Goal: Task Accomplishment & Management: Use online tool/utility

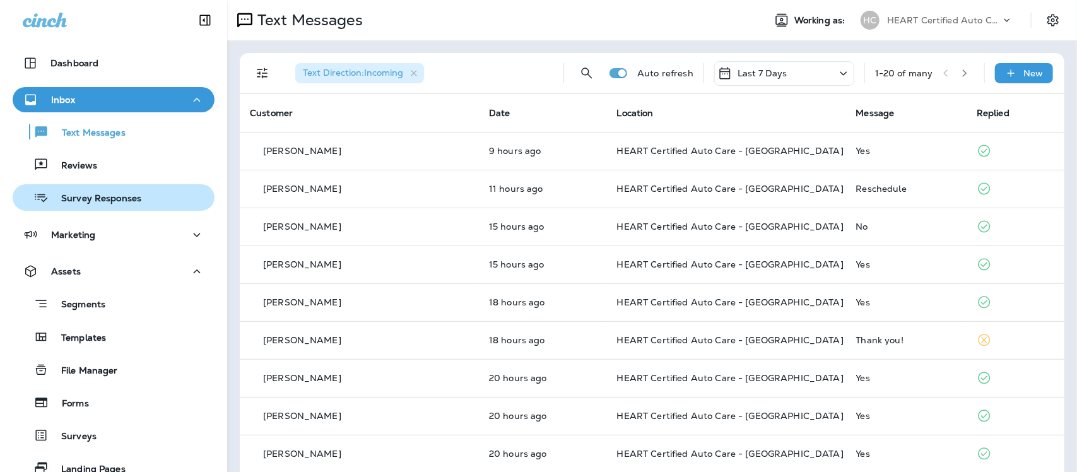
click at [104, 199] on p "Survey Responses" at bounding box center [95, 199] width 93 height 12
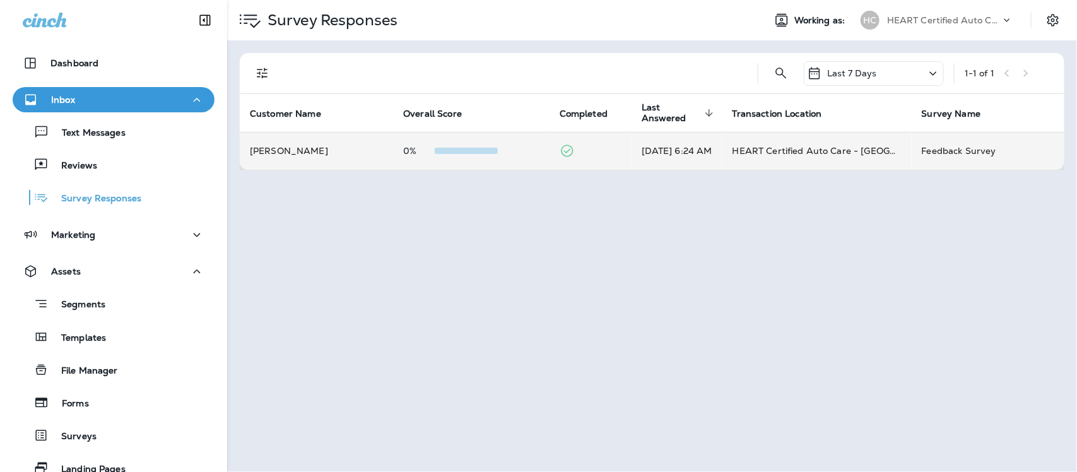
click at [696, 148] on td "Oct 13, 2025 6:24 AM" at bounding box center [676, 151] width 91 height 38
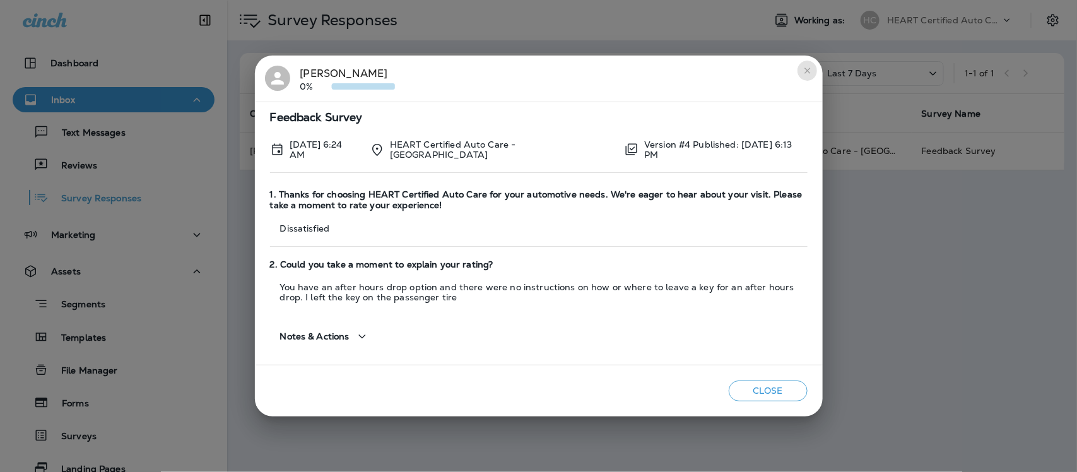
click at [811, 71] on icon "close" at bounding box center [807, 71] width 10 height 10
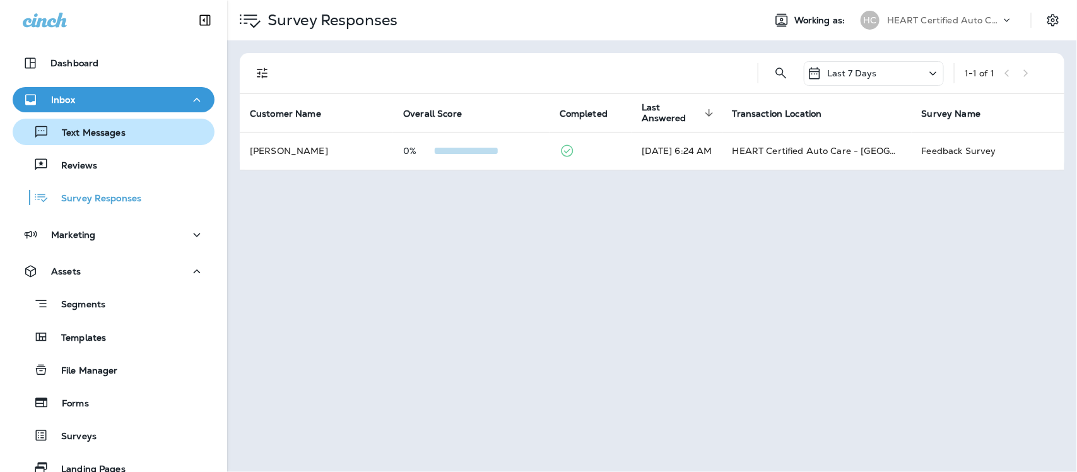
click at [101, 133] on p "Text Messages" at bounding box center [87, 133] width 76 height 12
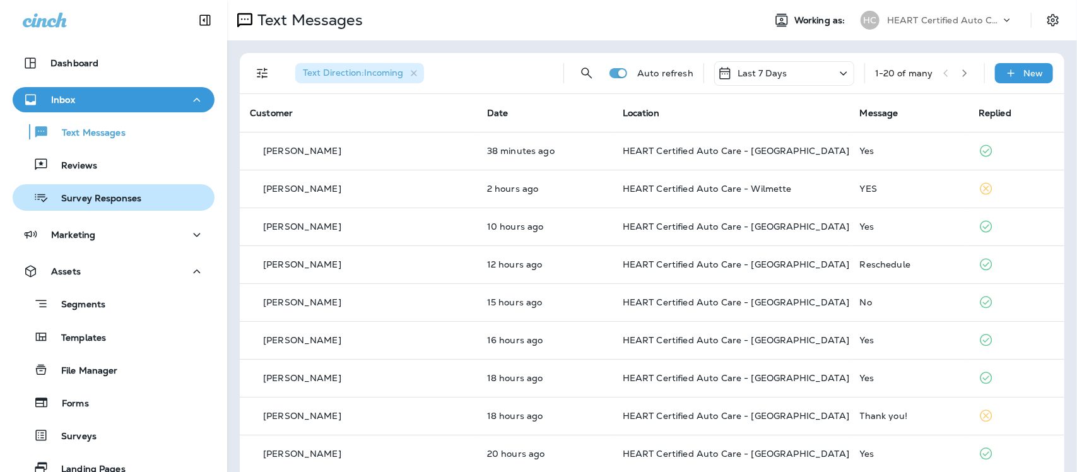
click at [103, 196] on p "Survey Responses" at bounding box center [95, 199] width 93 height 12
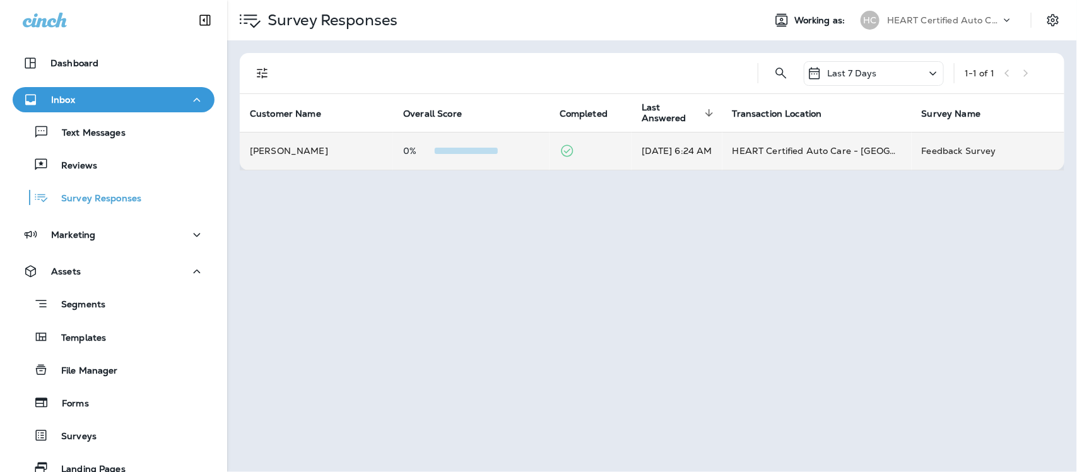
click at [296, 155] on td "Tzaras Christon" at bounding box center [316, 151] width 153 height 38
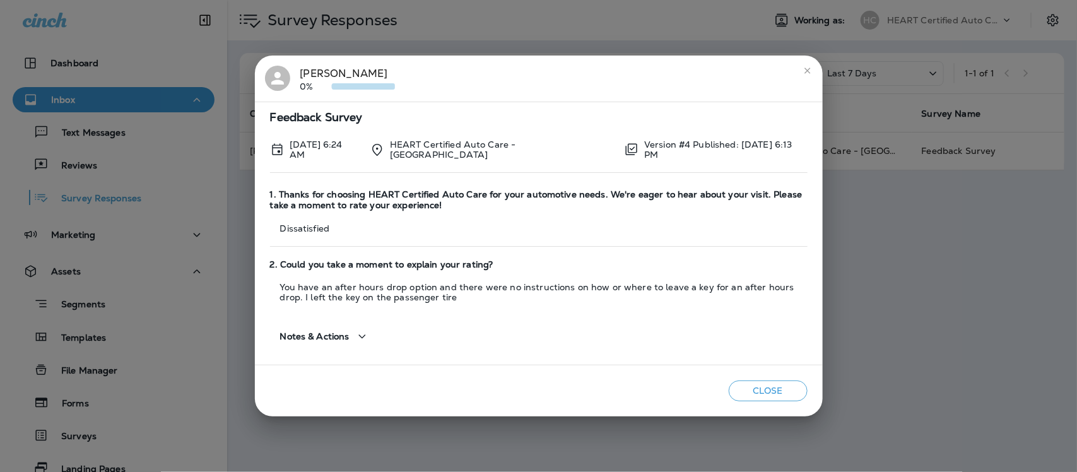
click at [807, 74] on icon "close" at bounding box center [807, 71] width 10 height 10
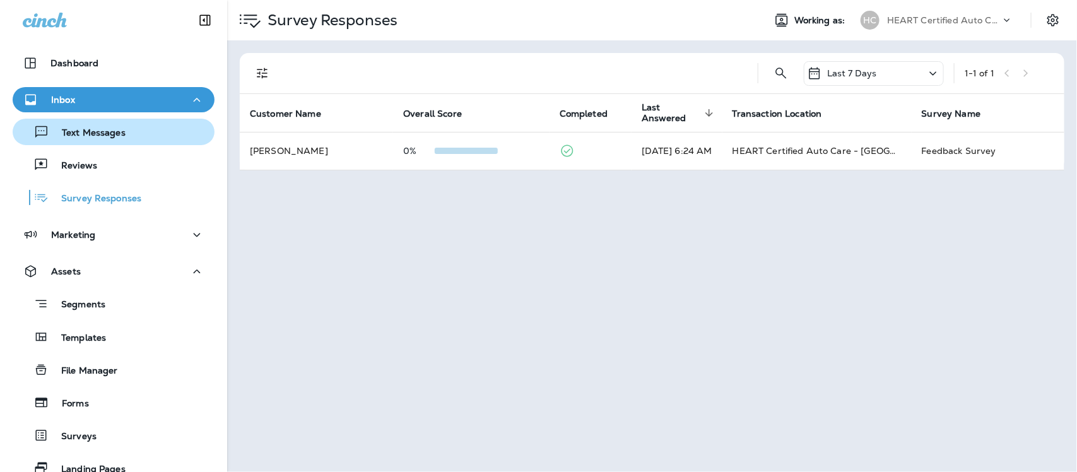
click at [114, 129] on p "Text Messages" at bounding box center [87, 133] width 76 height 12
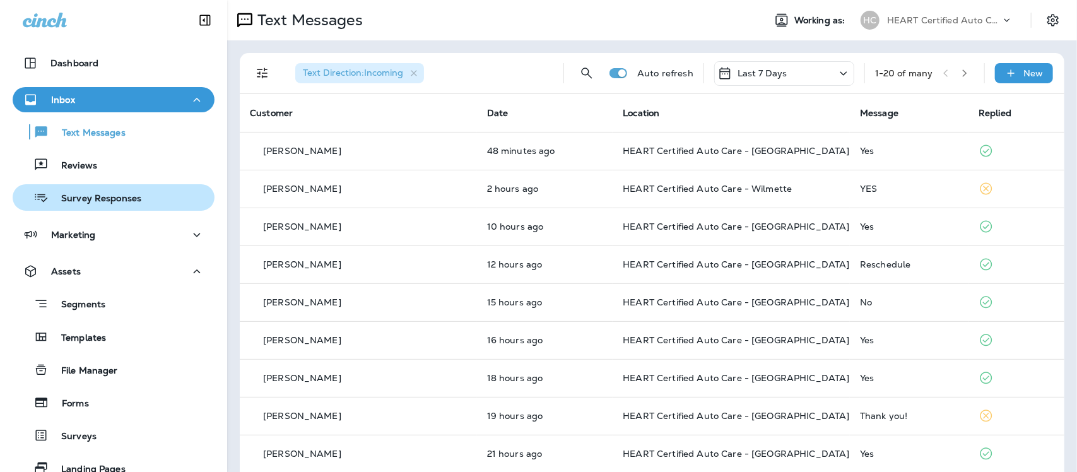
click at [88, 202] on p "Survey Responses" at bounding box center [95, 199] width 93 height 12
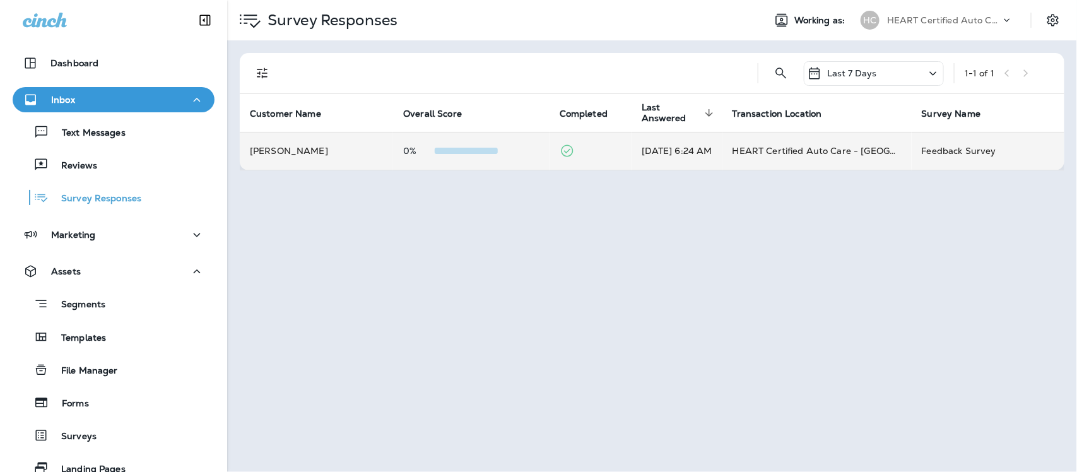
click at [313, 147] on td "Tzaras Christon" at bounding box center [316, 151] width 153 height 38
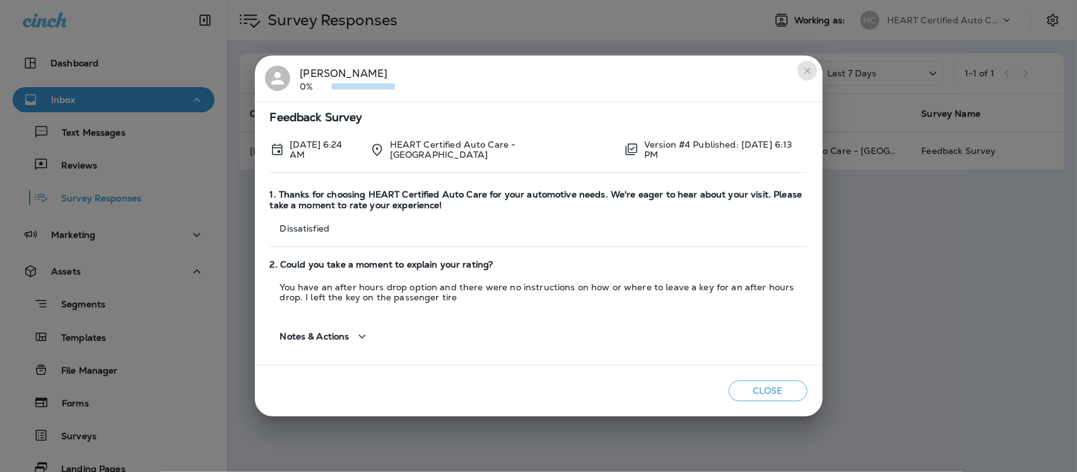
click at [804, 70] on icon "close" at bounding box center [807, 71] width 10 height 10
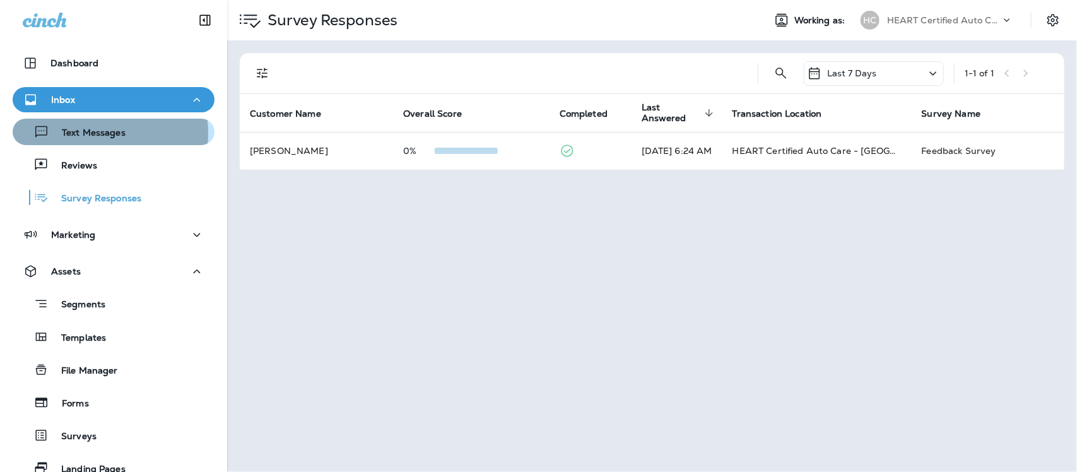
click at [60, 134] on p "Text Messages" at bounding box center [87, 133] width 76 height 12
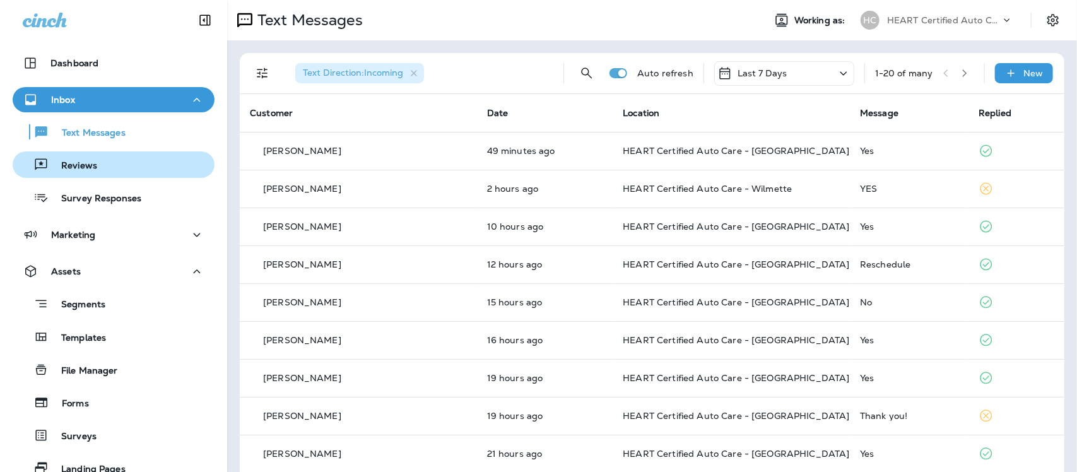
click at [100, 162] on div "Reviews" at bounding box center [114, 164] width 192 height 19
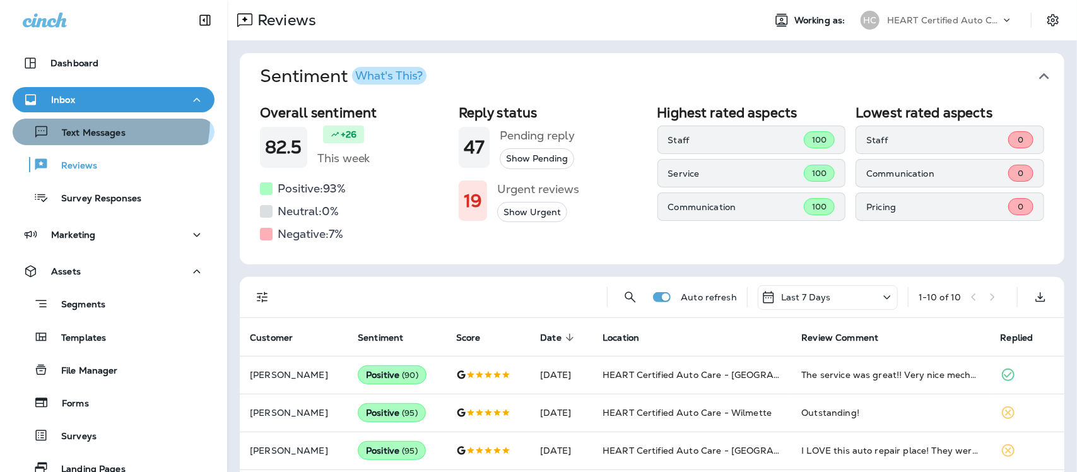
click at [98, 121] on button "Text Messages" at bounding box center [114, 132] width 202 height 26
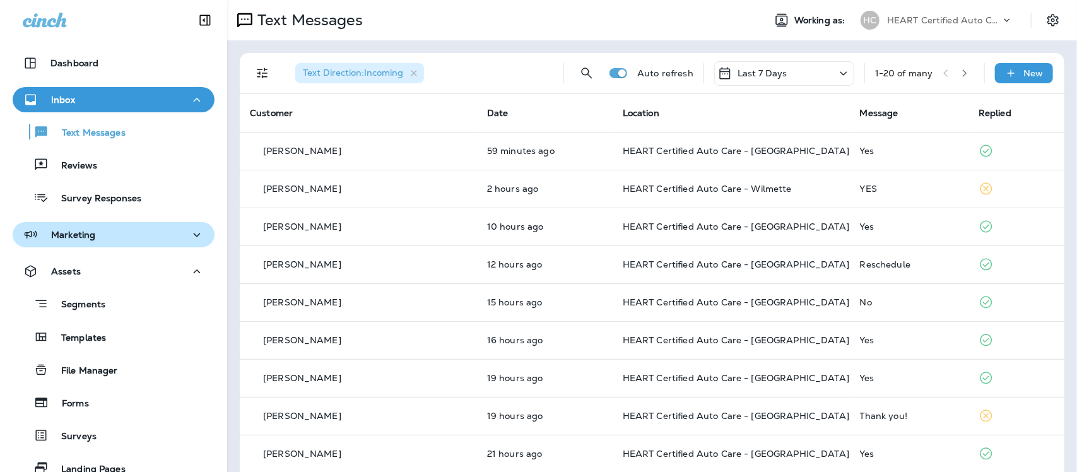
click at [89, 235] on p "Marketing" at bounding box center [73, 235] width 44 height 10
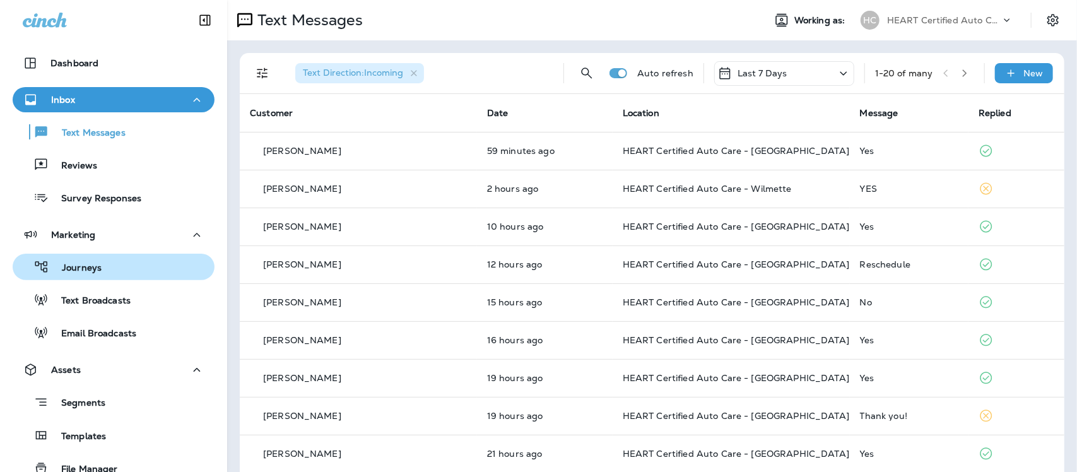
click at [86, 265] on p "Journeys" at bounding box center [75, 268] width 52 height 12
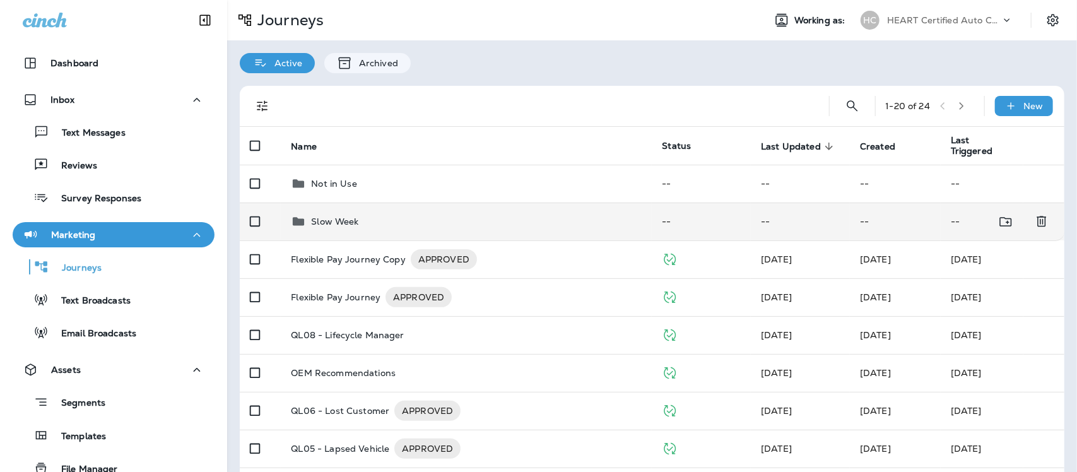
click at [333, 219] on p "Slow Week" at bounding box center [334, 221] width 47 height 10
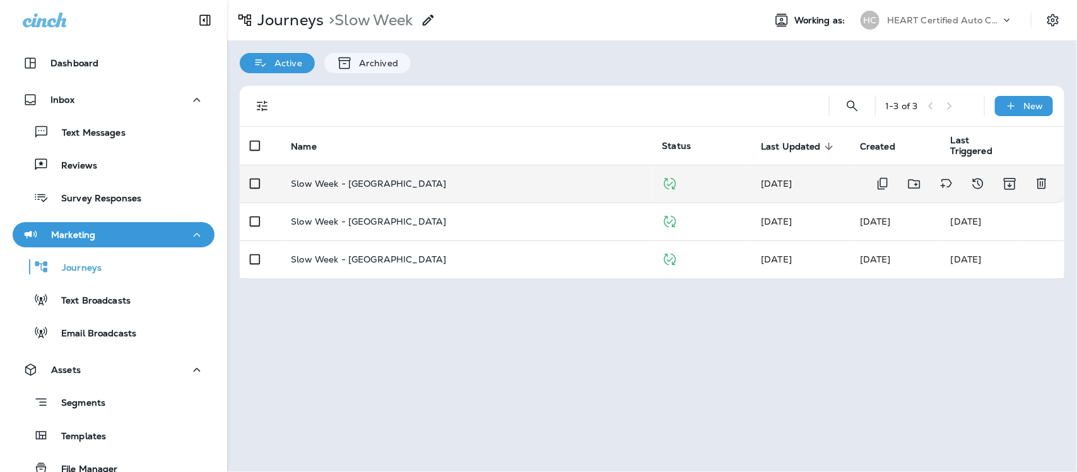
click at [360, 185] on p "Slow Week - Evanston" at bounding box center [368, 183] width 155 height 10
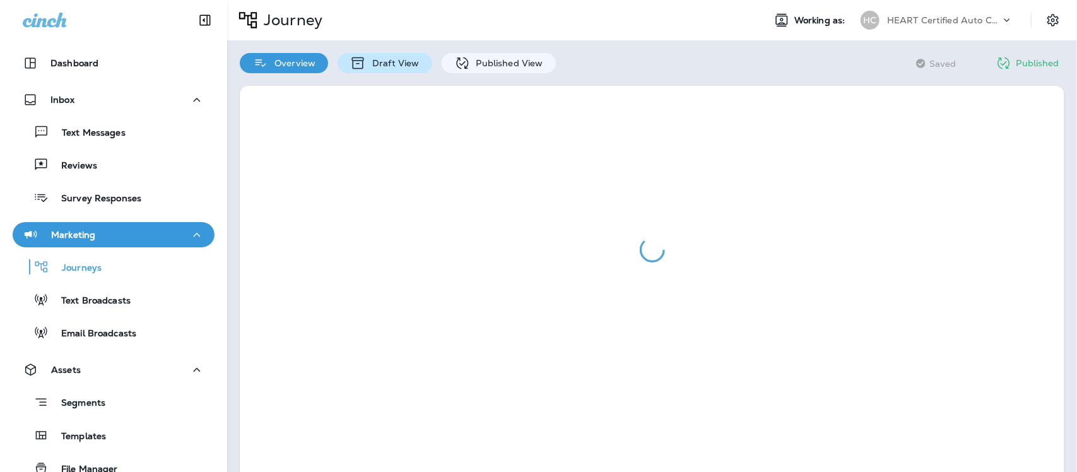
click at [379, 62] on p "Draft View" at bounding box center [392, 63] width 53 height 10
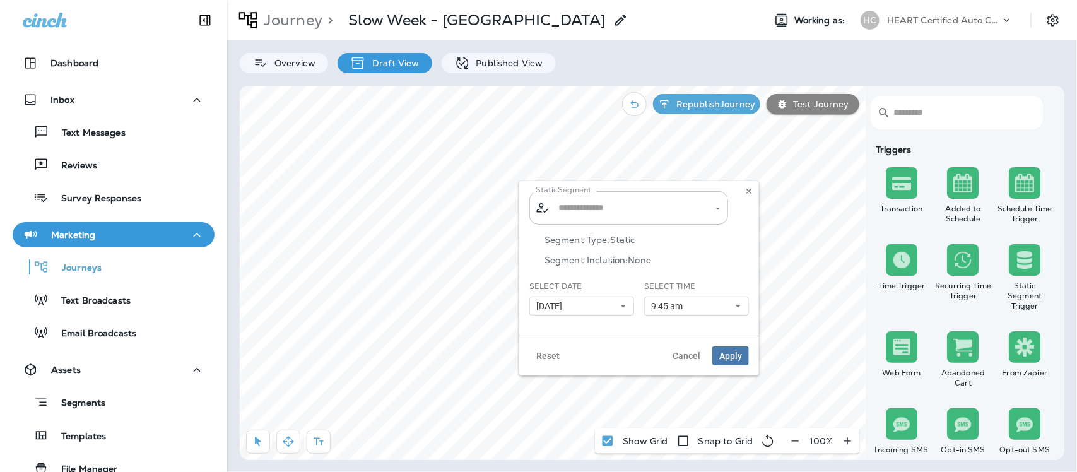
type input "**********"
click at [625, 305] on icon at bounding box center [623, 306] width 8 height 8
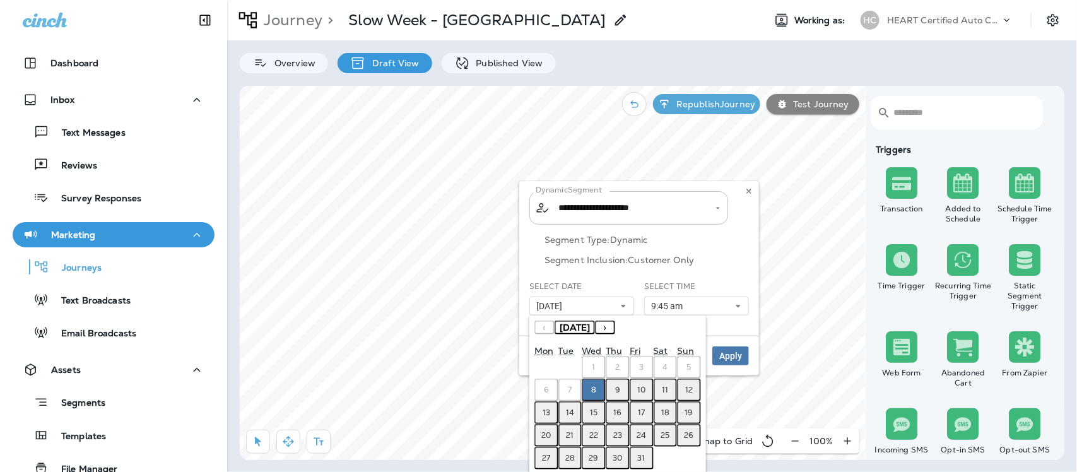
click at [543, 414] on abbr "13" at bounding box center [546, 412] width 8 height 10
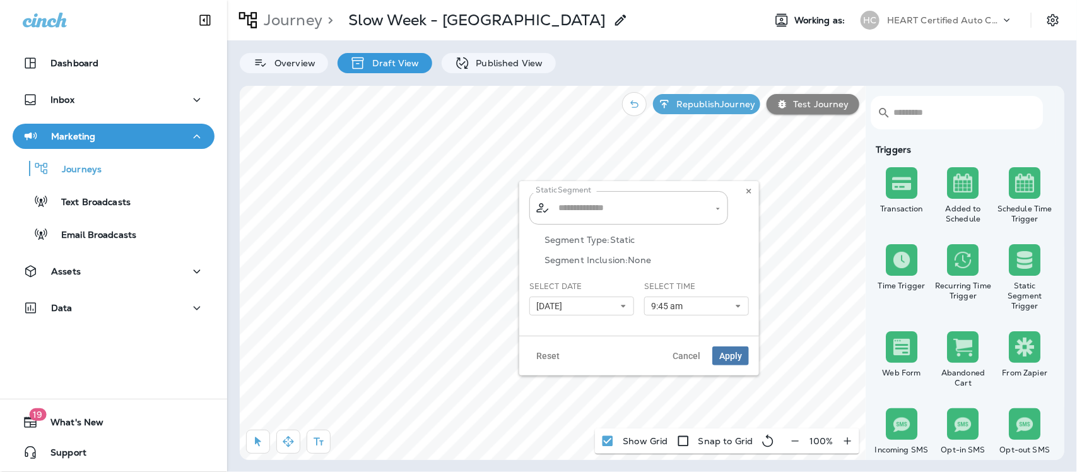
type input "**********"
click at [621, 306] on use at bounding box center [623, 306] width 4 height 3
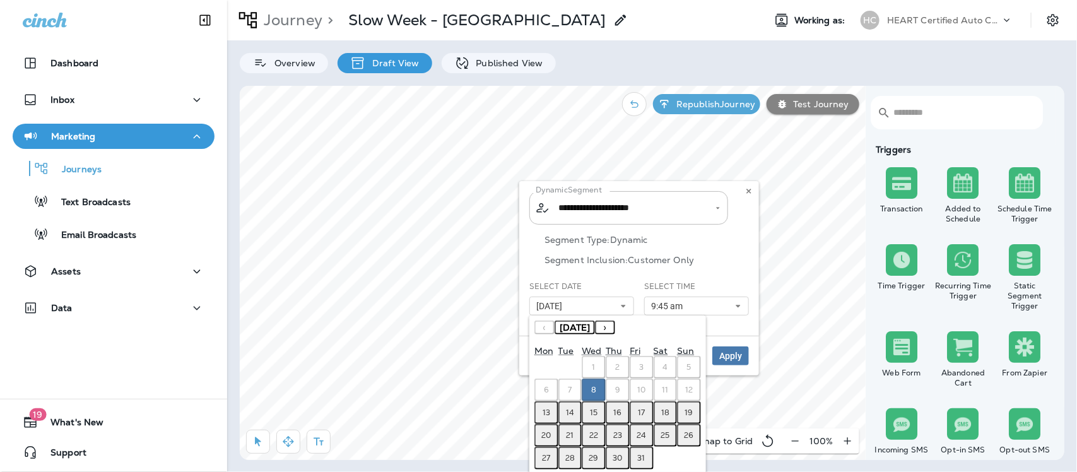
click at [544, 412] on abbr "13" at bounding box center [546, 412] width 8 height 10
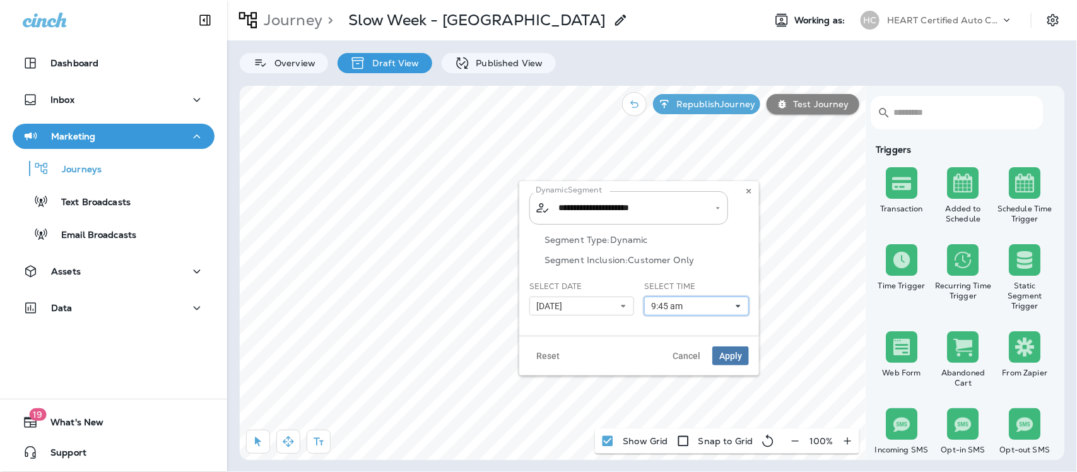
click at [739, 303] on icon at bounding box center [738, 306] width 8 height 8
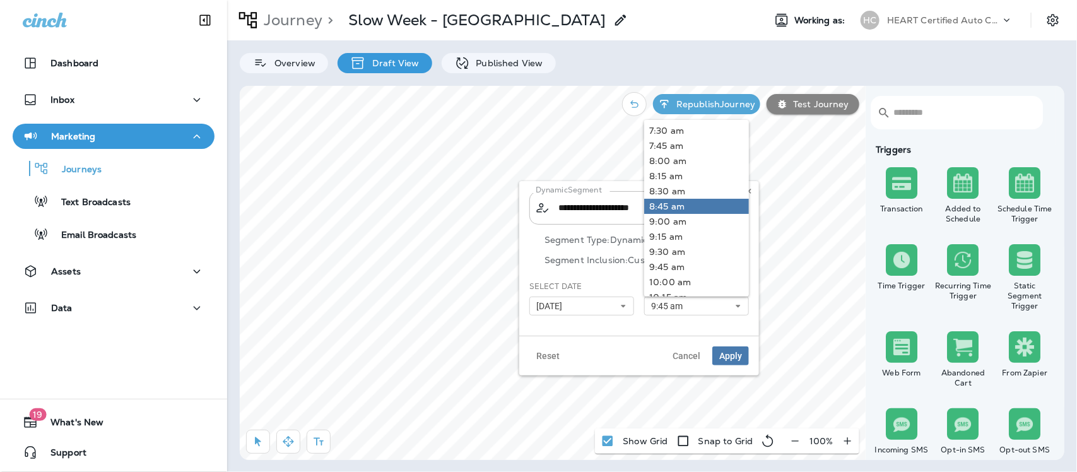
click at [667, 206] on link "8:45 am" at bounding box center [696, 206] width 105 height 15
click at [735, 351] on span "Apply" at bounding box center [730, 355] width 23 height 9
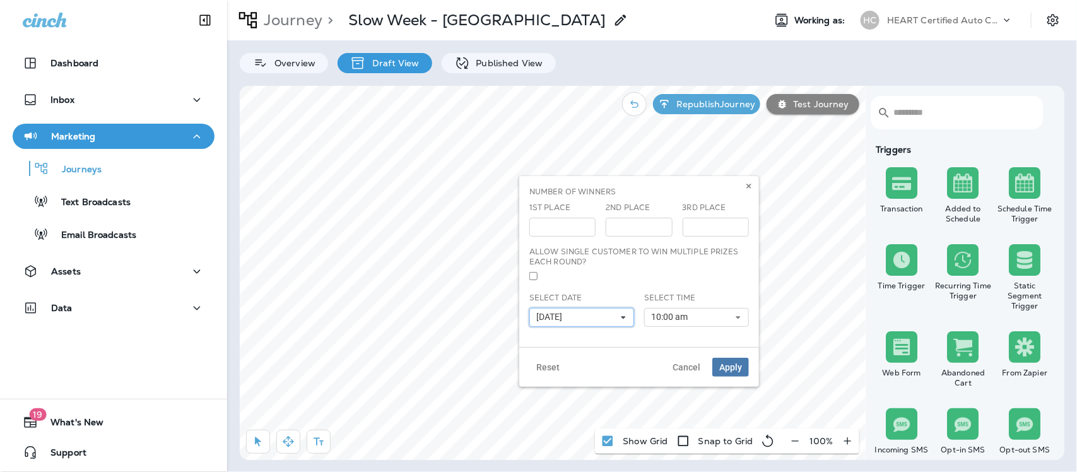
drag, startPoint x: 623, startPoint y: 313, endPoint x: 618, endPoint y: 317, distance: 6.7
click at [622, 313] on button "[DATE]" at bounding box center [581, 317] width 105 height 19
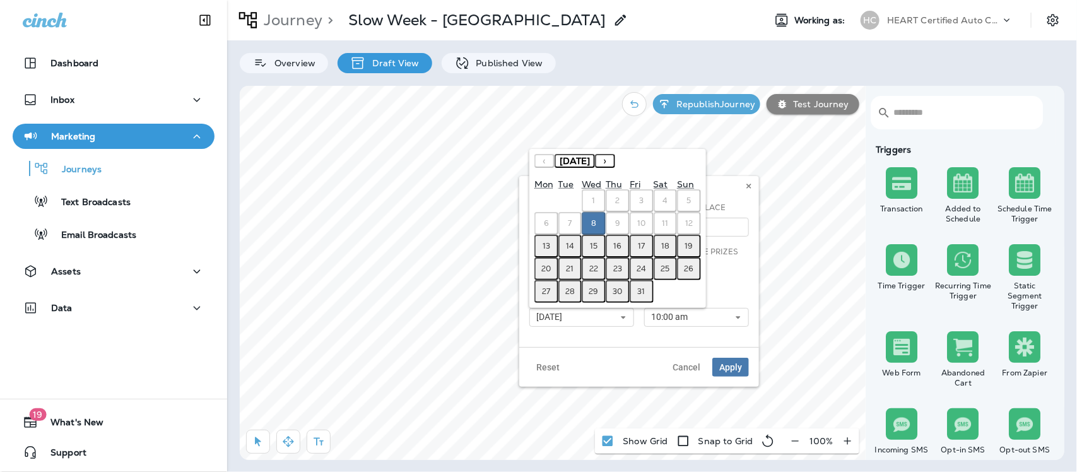
click at [544, 243] on abbr "13" at bounding box center [546, 246] width 8 height 10
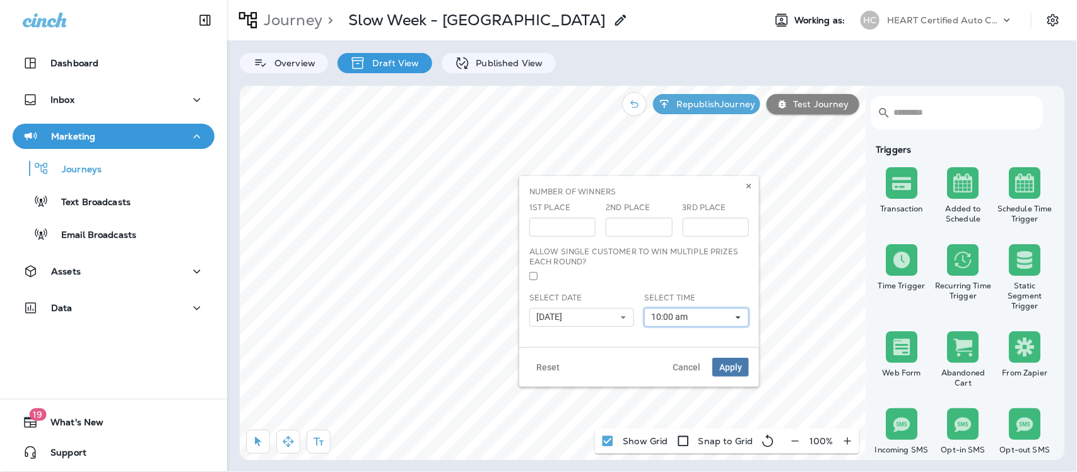
click at [738, 313] on icon at bounding box center [738, 317] width 8 height 8
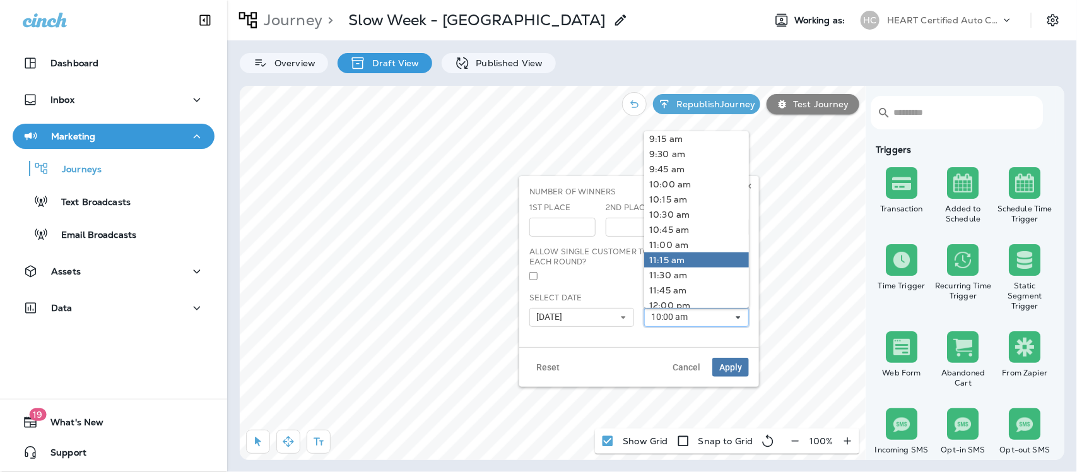
scroll to position [473, 0]
click at [663, 207] on link "9:00 am" at bounding box center [696, 213] width 105 height 15
click at [729, 363] on span "Apply" at bounding box center [730, 367] width 23 height 9
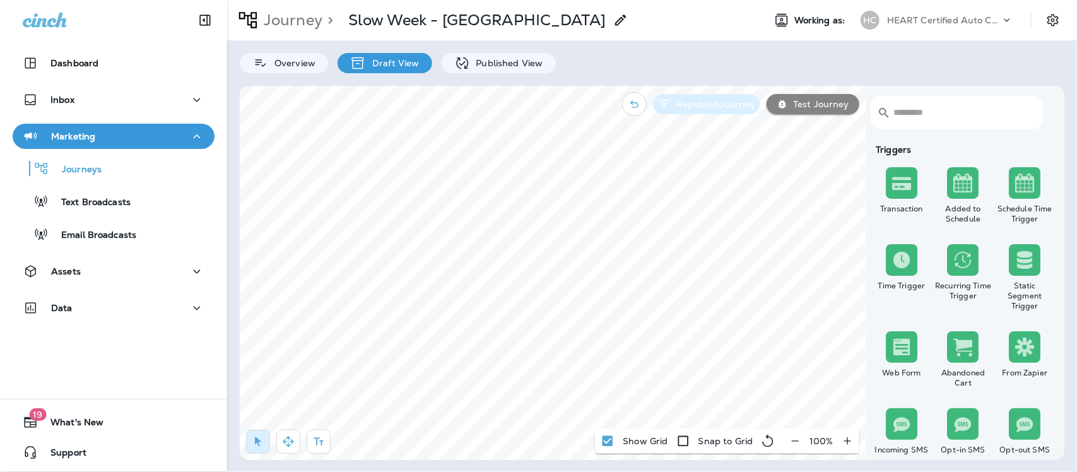
click at [701, 104] on p "Republish Journey" at bounding box center [713, 104] width 84 height 10
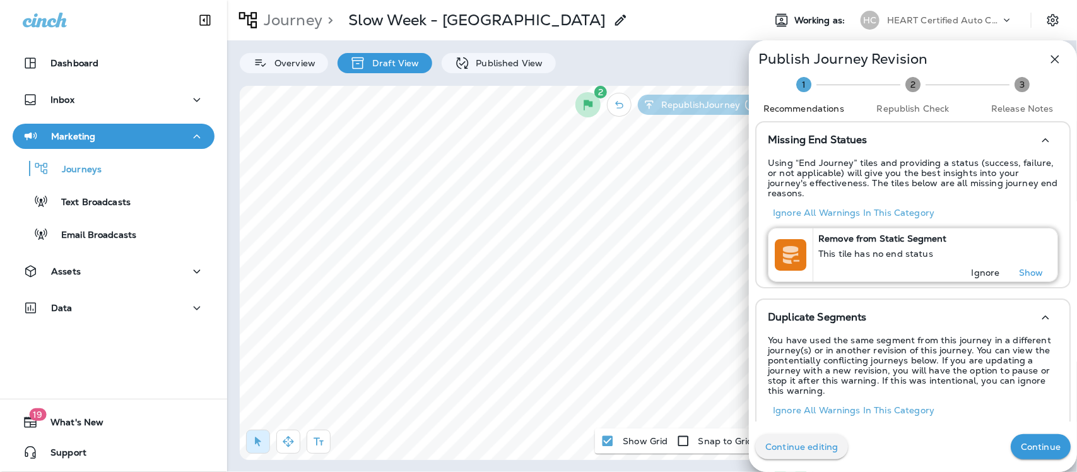
click at [976, 267] on p "Ignore" at bounding box center [985, 272] width 28 height 10
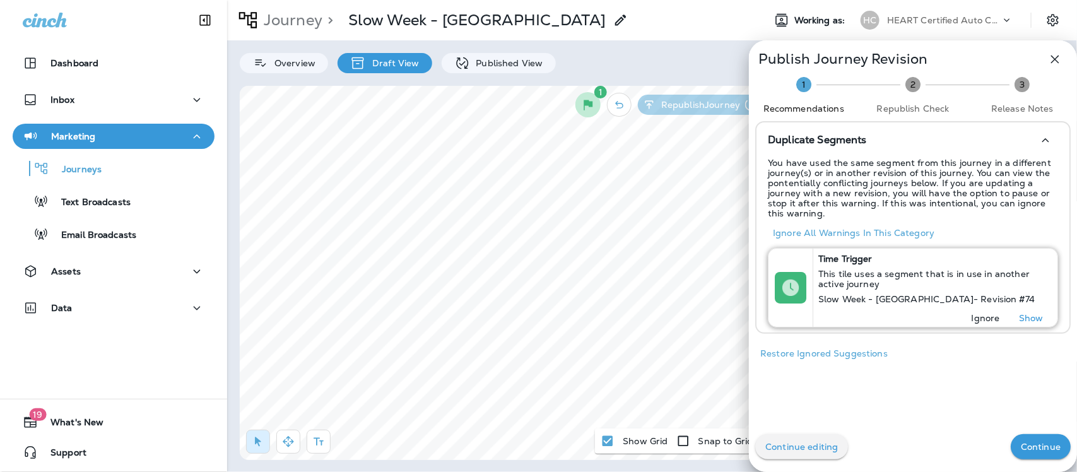
click at [976, 314] on p "Ignore" at bounding box center [985, 318] width 28 height 10
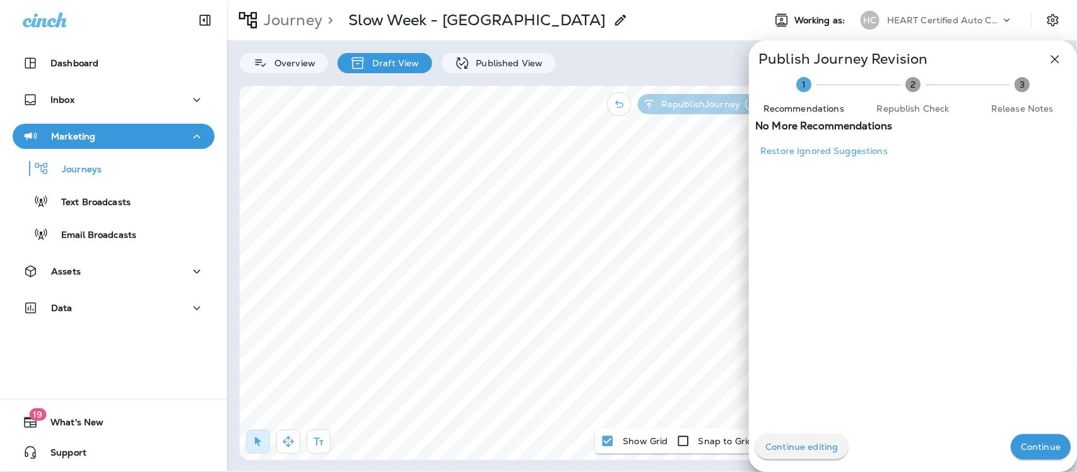
click at [1038, 442] on p "Continue" at bounding box center [1040, 446] width 40 height 10
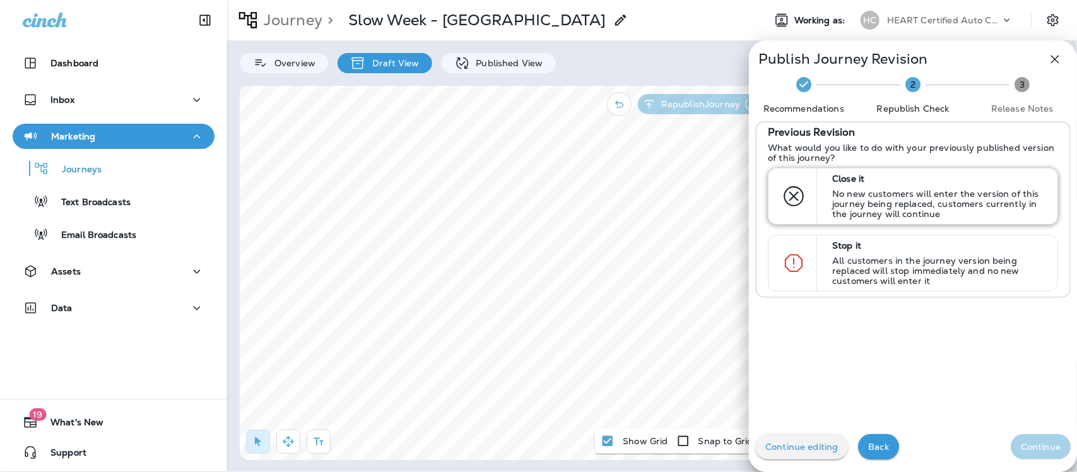
click at [841, 190] on p "No new customers will enter the version of this journey being replaced, custome…" at bounding box center [939, 204] width 214 height 30
click at [1041, 440] on button "Continue" at bounding box center [1040, 446] width 60 height 25
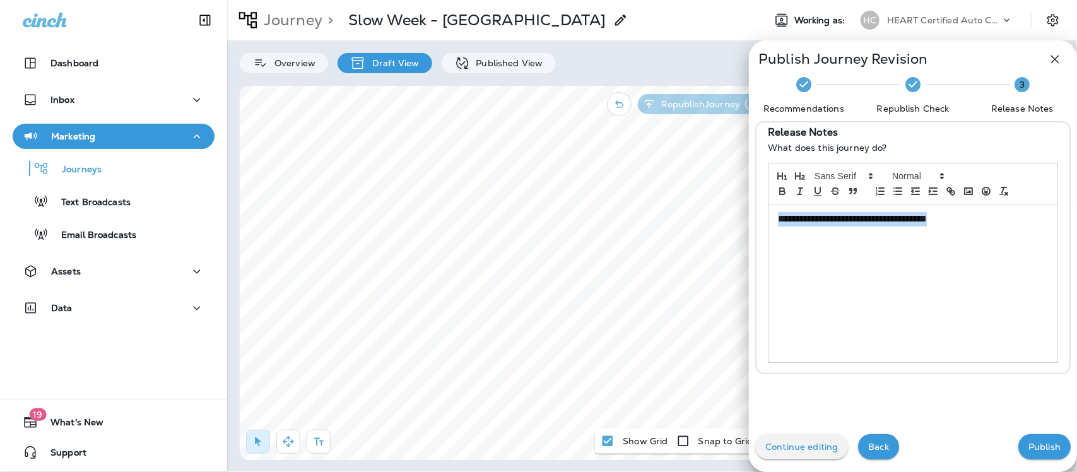
drag, startPoint x: 960, startPoint y: 221, endPoint x: 726, endPoint y: 254, distance: 236.4
click at [749, 229] on div "**********" at bounding box center [913, 247] width 328 height 253
click at [1043, 443] on p "Publish" at bounding box center [1044, 446] width 32 height 10
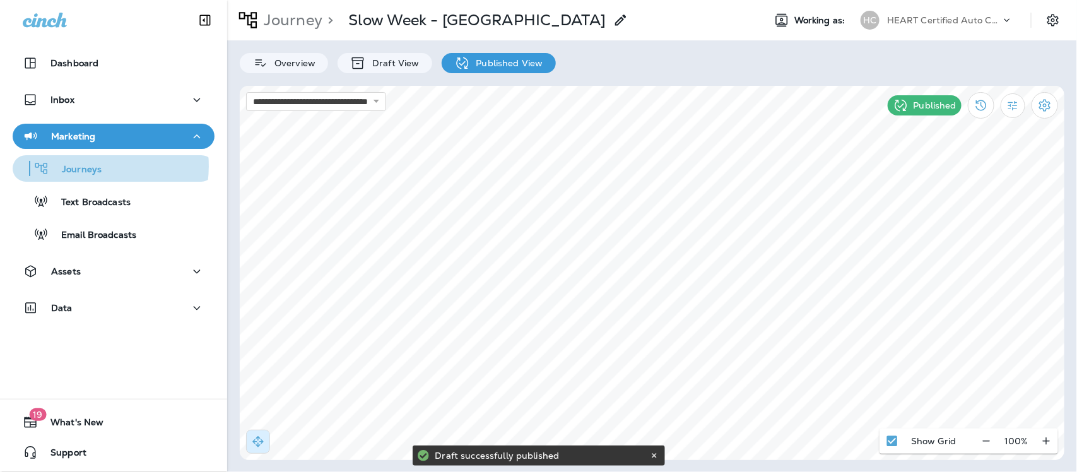
click at [85, 166] on p "Journeys" at bounding box center [75, 170] width 52 height 12
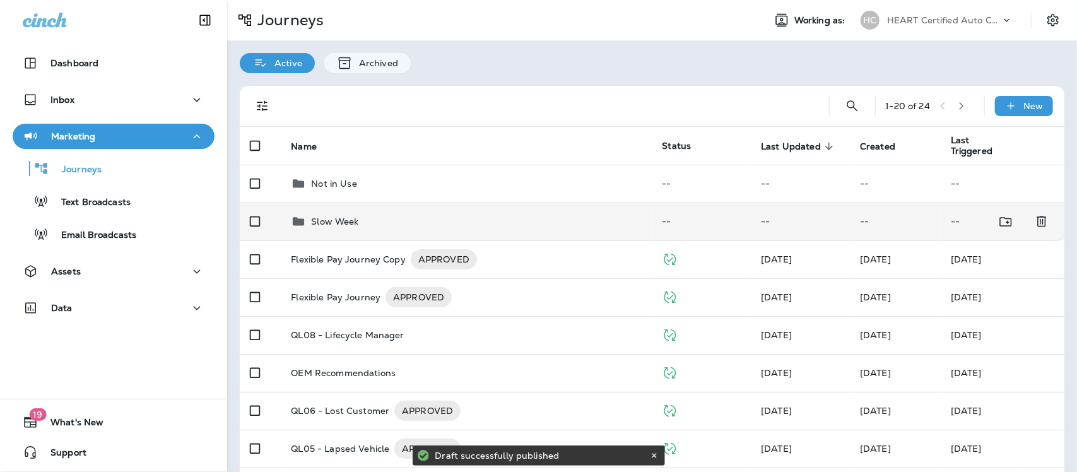
click at [335, 227] on div "Slow Week" at bounding box center [334, 221] width 47 height 15
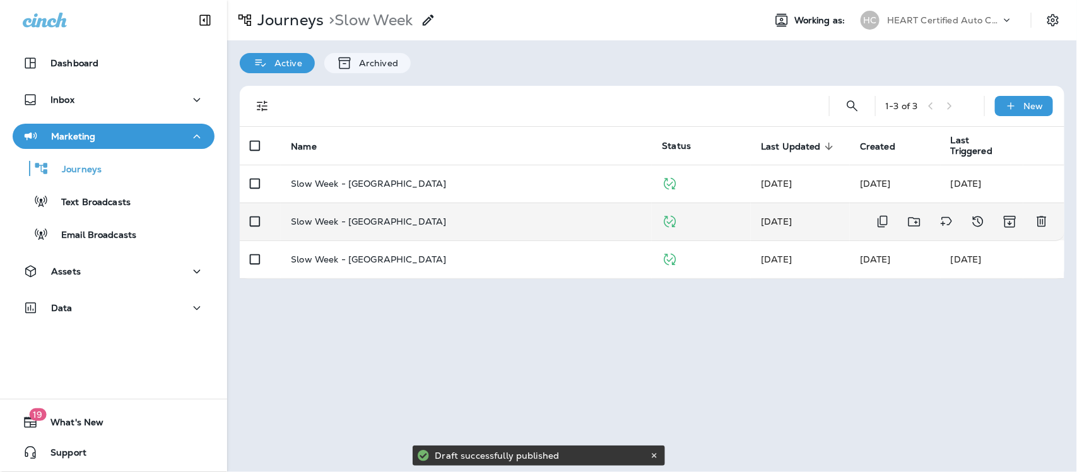
click at [329, 222] on p "Slow Week - [GEOGRAPHIC_DATA]" at bounding box center [368, 221] width 155 height 10
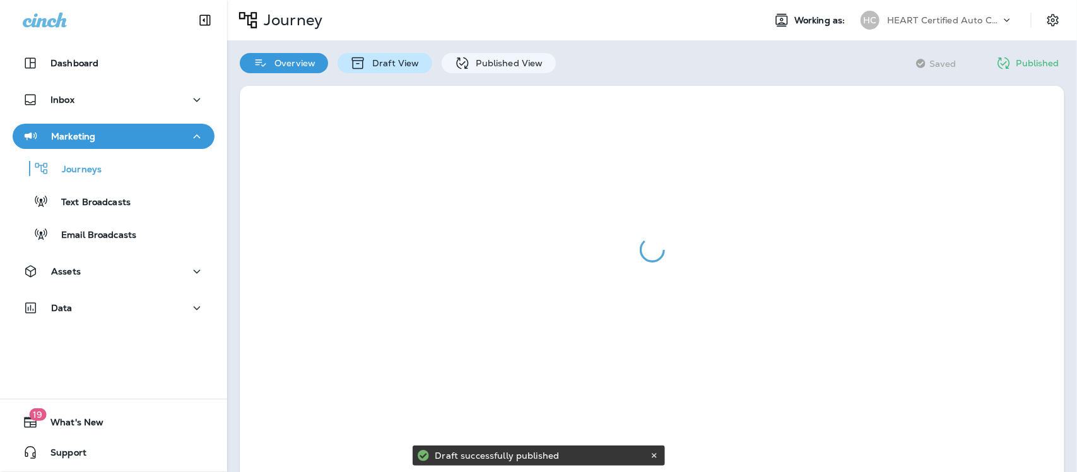
click at [376, 63] on p "Draft View" at bounding box center [392, 63] width 53 height 10
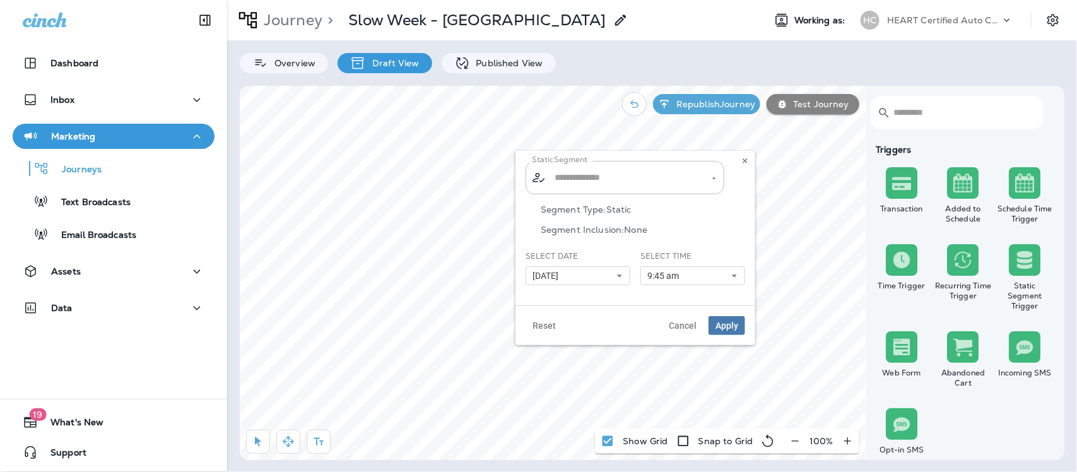
type input "**********"
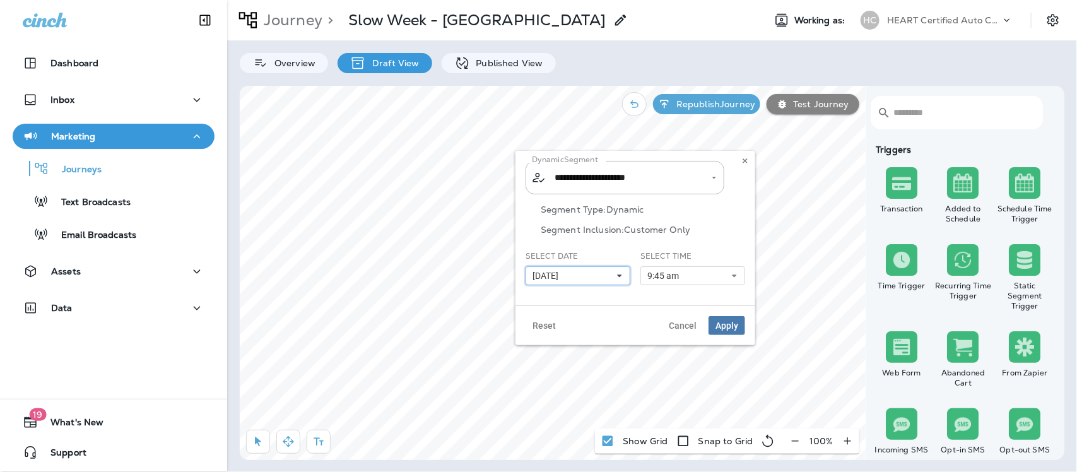
click at [622, 272] on icon at bounding box center [620, 276] width 8 height 8
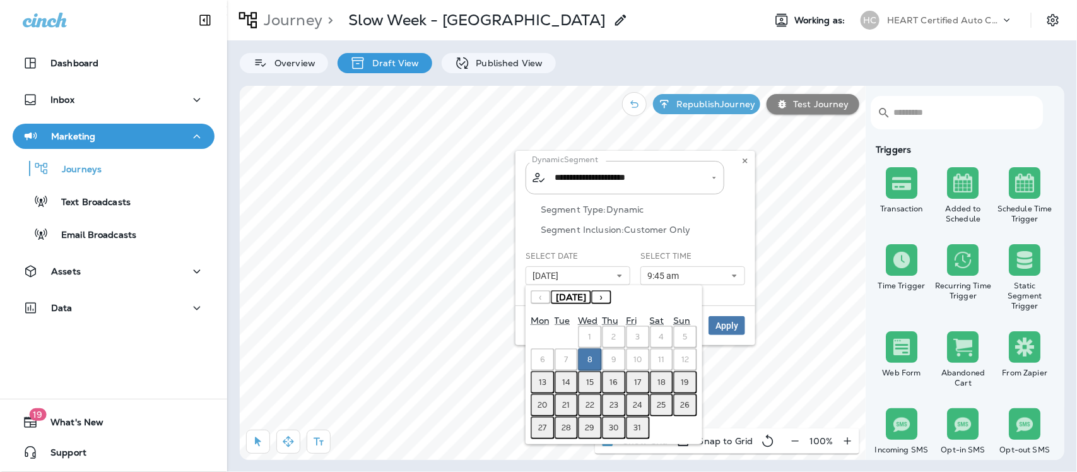
click at [547, 377] on button "13" at bounding box center [542, 382] width 24 height 23
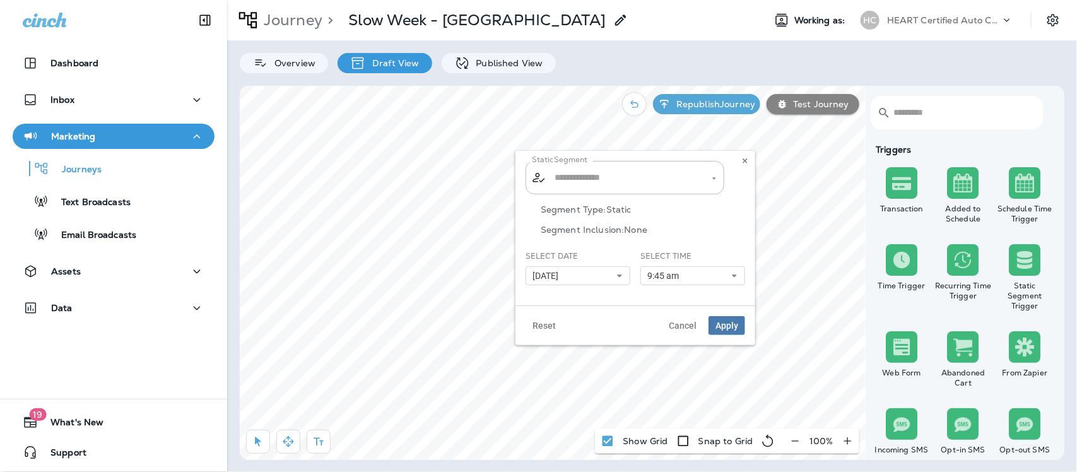
type input "**********"
click at [619, 269] on button "[DATE]" at bounding box center [577, 275] width 105 height 19
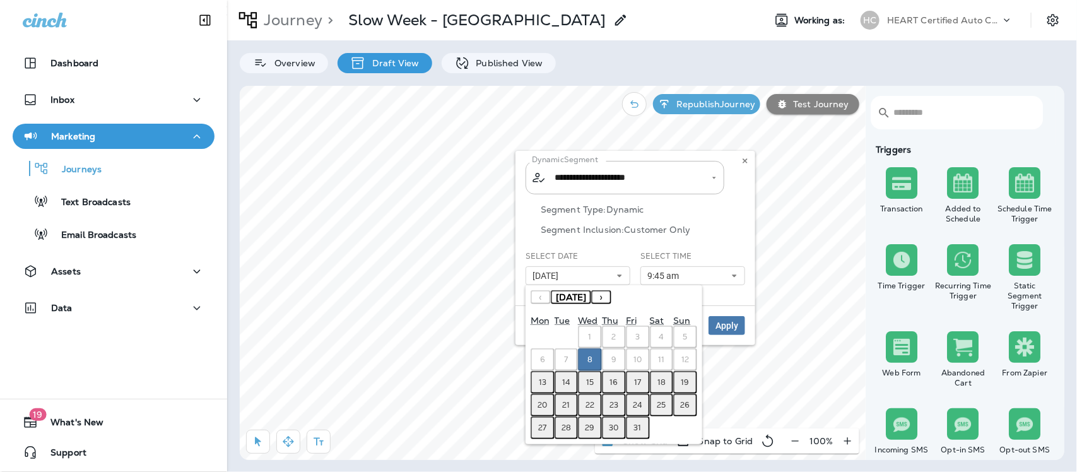
click at [547, 375] on button "13" at bounding box center [542, 382] width 24 height 23
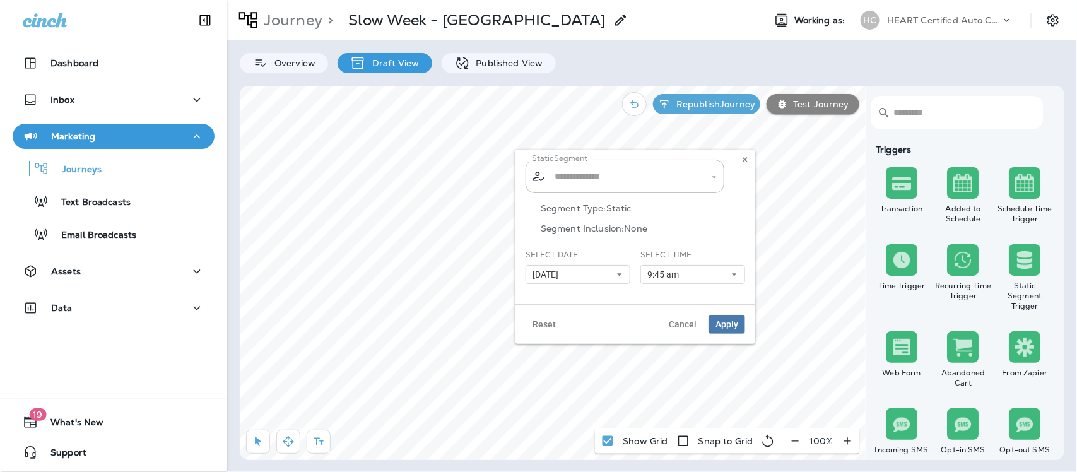
type input "**********"
click at [620, 268] on button "[DATE]" at bounding box center [577, 274] width 105 height 19
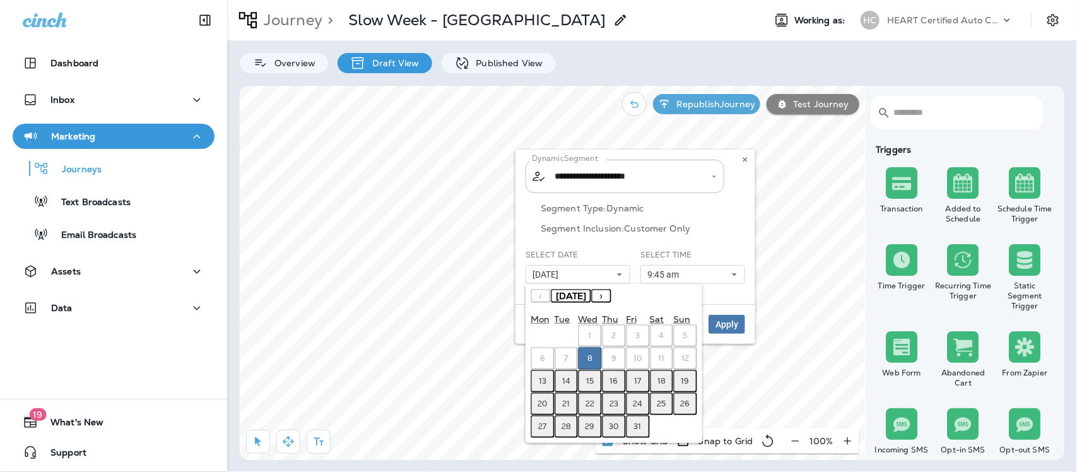
click at [537, 373] on button "13" at bounding box center [542, 381] width 24 height 23
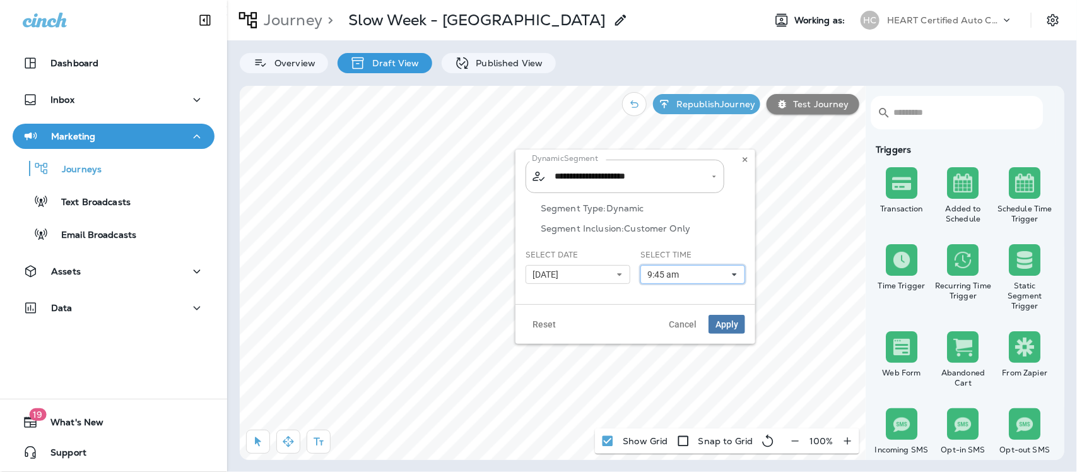
click at [732, 272] on icon at bounding box center [734, 275] width 8 height 8
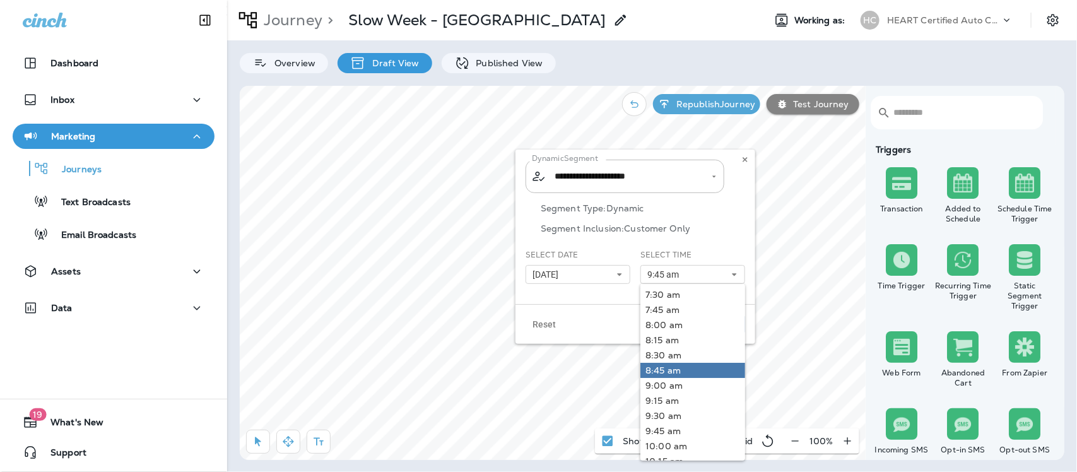
click at [645, 368] on link "8:45 am" at bounding box center [692, 370] width 105 height 15
click at [686, 370] on link "8:45 am" at bounding box center [692, 370] width 105 height 15
click at [726, 221] on div "Segment Type: Dynamic Segment Inclusion: Customer Only" at bounding box center [634, 226] width 219 height 46
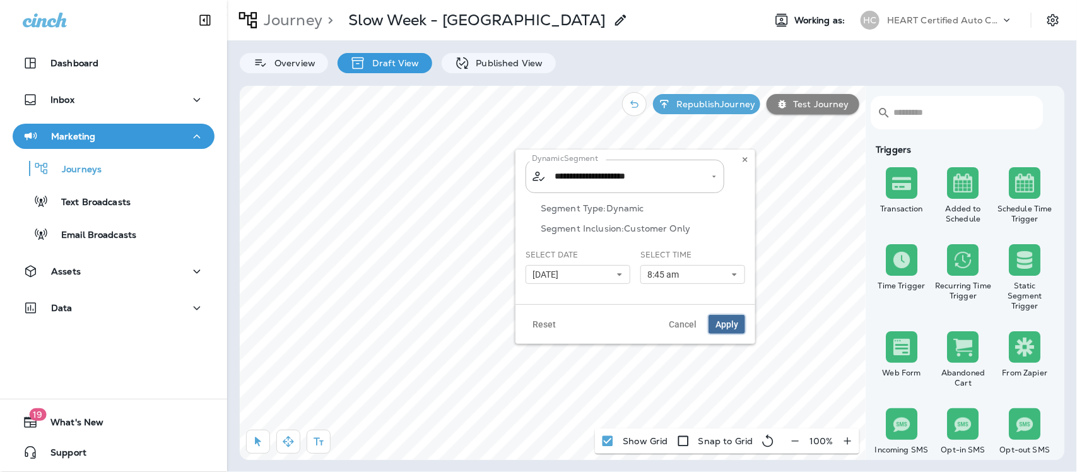
click at [732, 325] on span "Apply" at bounding box center [726, 324] width 23 height 9
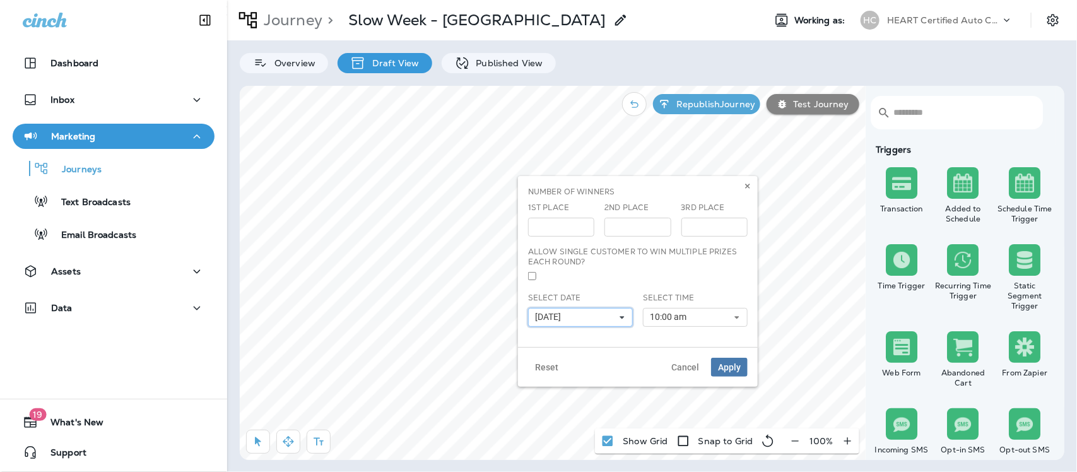
click at [623, 315] on icon at bounding box center [622, 317] width 8 height 8
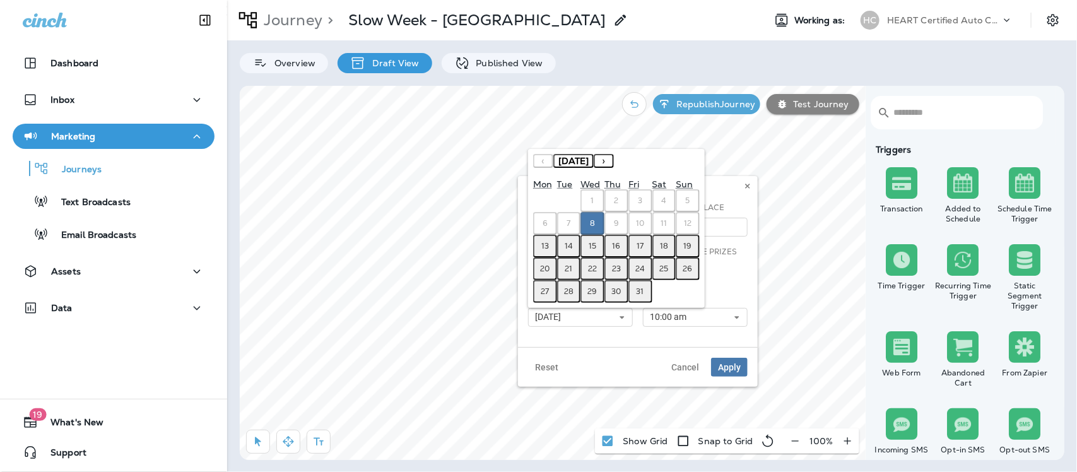
click at [544, 247] on abbr "13" at bounding box center [545, 246] width 8 height 10
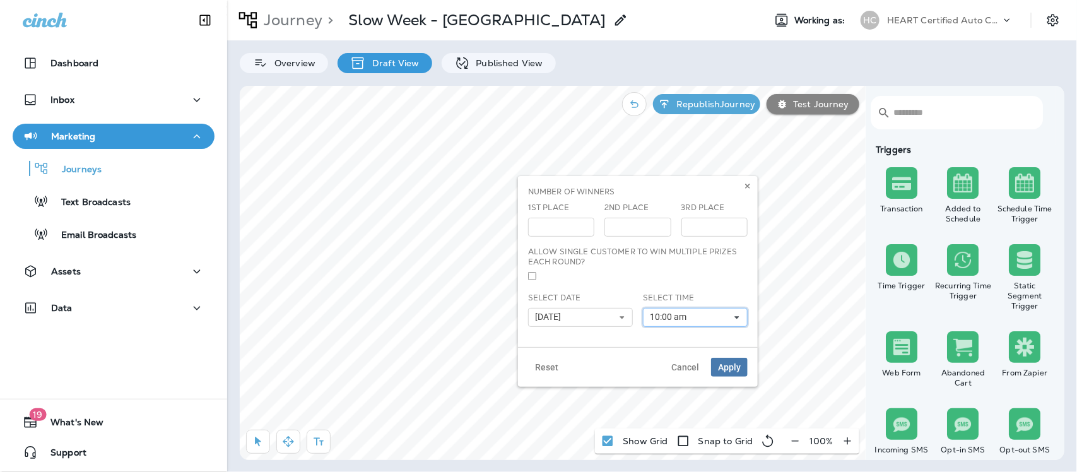
click at [733, 319] on icon at bounding box center [737, 317] width 8 height 8
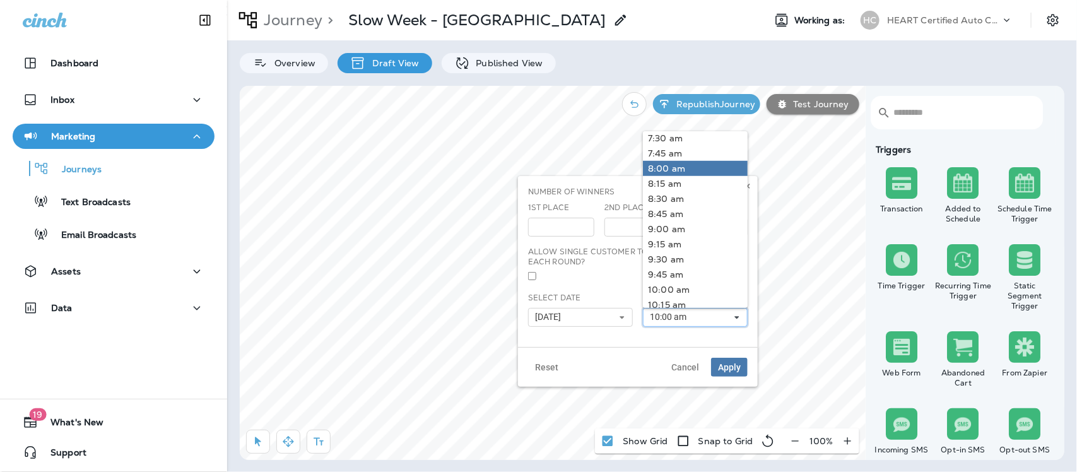
scroll to position [552, 0]
click at [656, 136] on link "9:00 am" at bounding box center [695, 134] width 105 height 15
click at [735, 363] on span "Apply" at bounding box center [729, 367] width 23 height 9
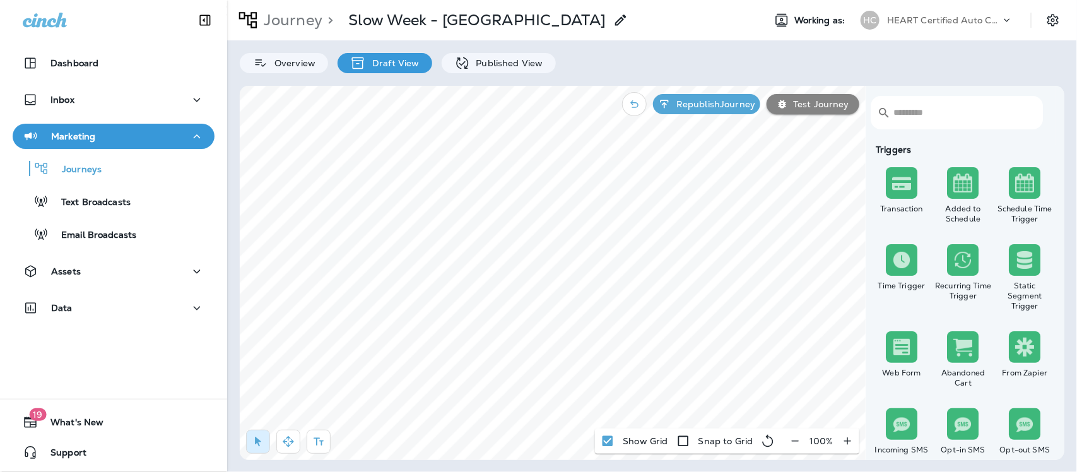
click at [710, 107] on p "Republish Journey" at bounding box center [713, 104] width 84 height 10
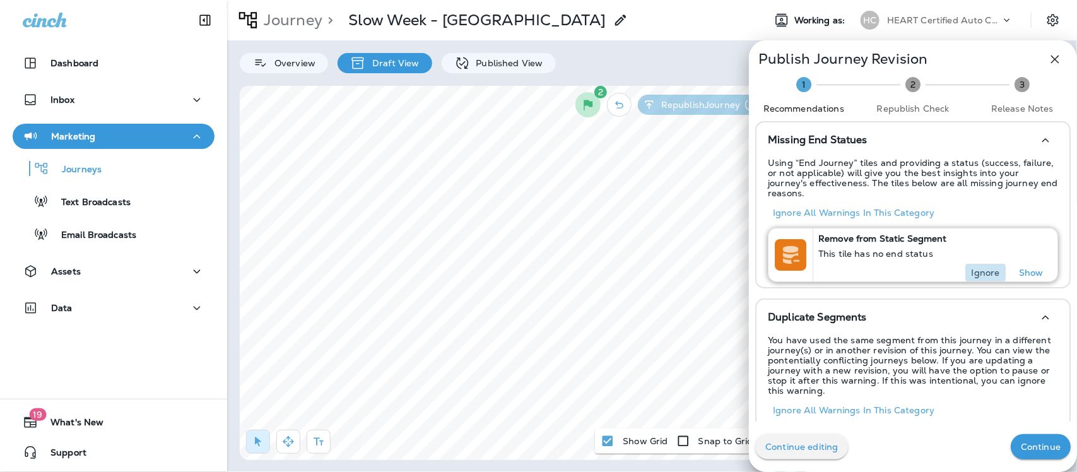
click at [971, 267] on p "Ignore" at bounding box center [985, 272] width 28 height 10
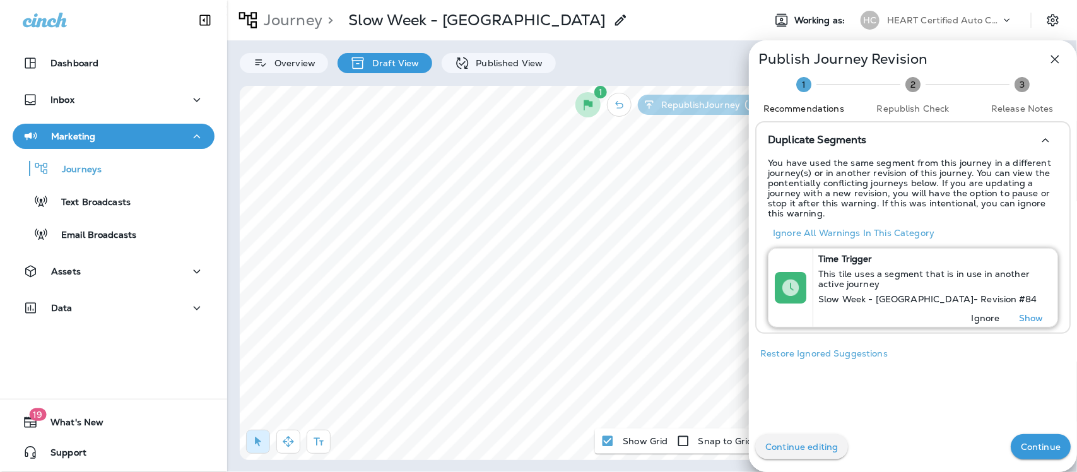
click at [974, 319] on p "Ignore" at bounding box center [985, 318] width 28 height 10
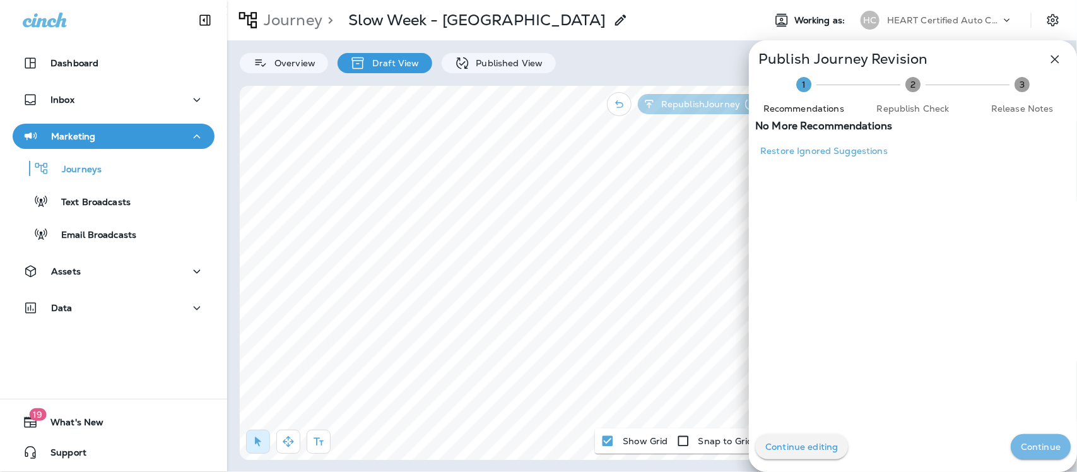
click at [1044, 446] on p "Continue" at bounding box center [1040, 446] width 40 height 10
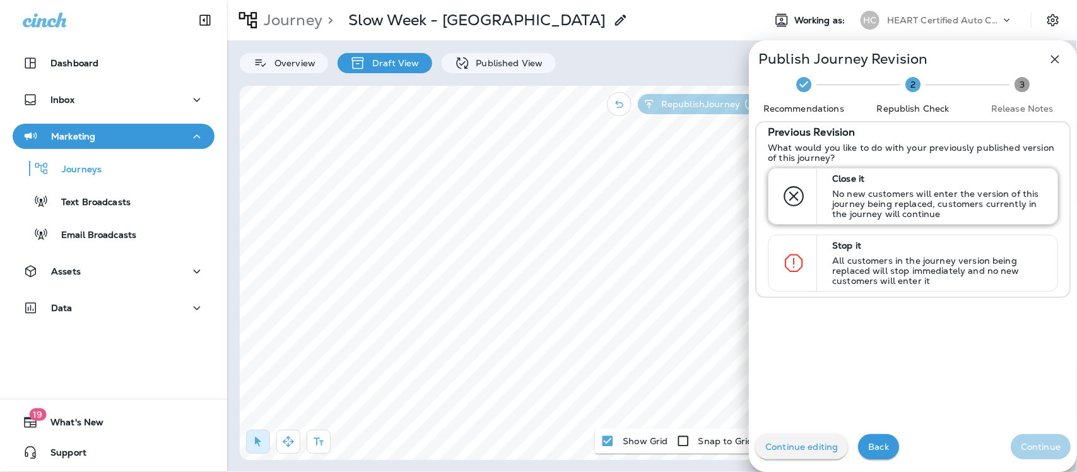
click at [927, 190] on p "No new customers will enter the version of this journey being replaced, custome…" at bounding box center [939, 204] width 214 height 30
click at [1055, 446] on button "Continue" at bounding box center [1040, 446] width 60 height 25
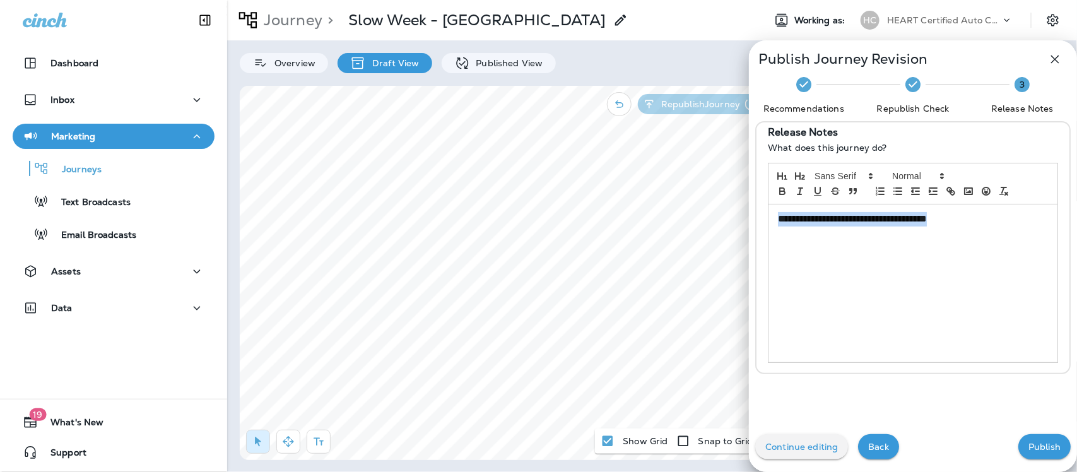
drag, startPoint x: 960, startPoint y: 219, endPoint x: 749, endPoint y: 225, distance: 210.7
click at [755, 225] on div "**********" at bounding box center [912, 247] width 315 height 253
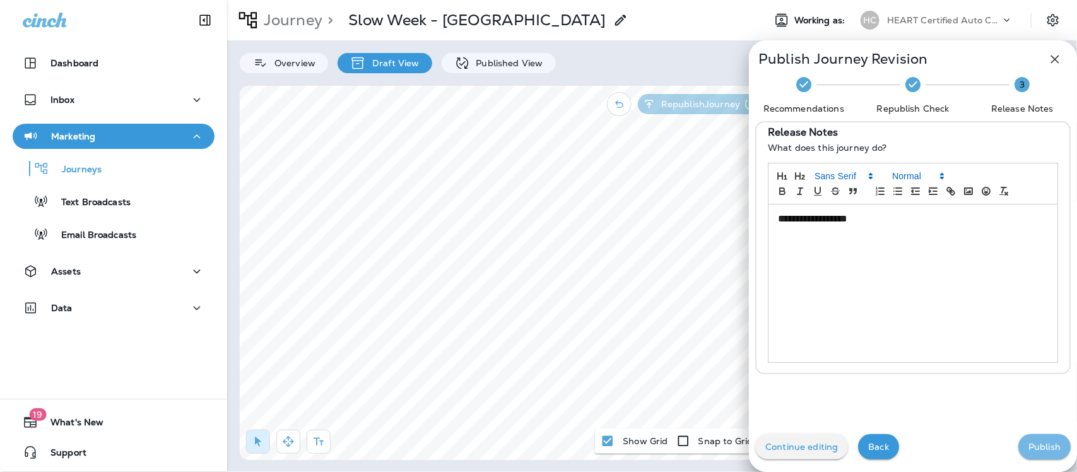
click at [1020, 440] on button "Publish" at bounding box center [1044, 446] width 52 height 25
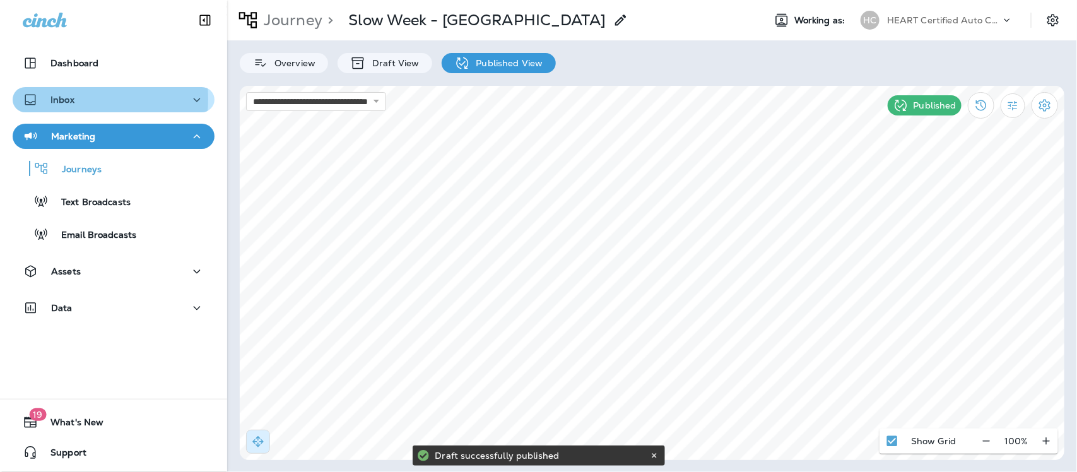
click at [61, 99] on p "Inbox" at bounding box center [62, 100] width 24 height 10
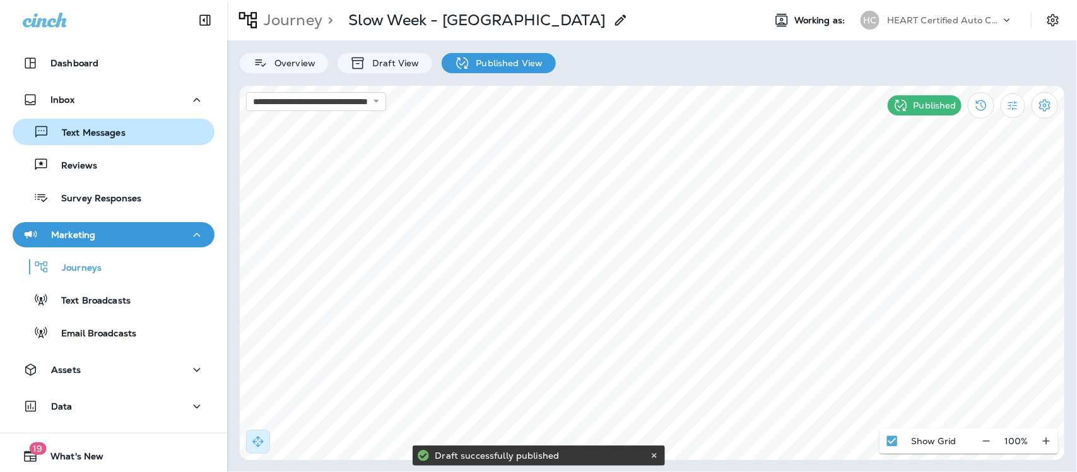
click at [85, 134] on p "Text Messages" at bounding box center [87, 133] width 76 height 12
